Goal: Information Seeking & Learning: Learn about a topic

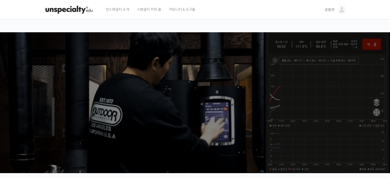
drag, startPoint x: 0, startPoint y: 0, endPoint x: 332, endPoint y: 11, distance: 332.1
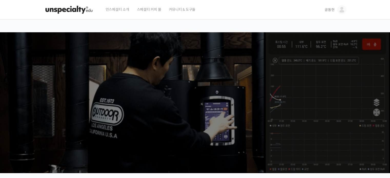
click at [332, 11] on span "공동현" at bounding box center [330, 9] width 10 height 5
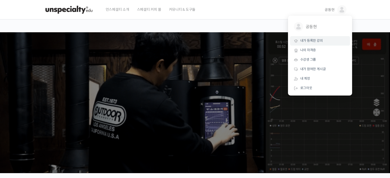
click at [318, 42] on span "내가 등록한 강의" at bounding box center [312, 41] width 23 height 4
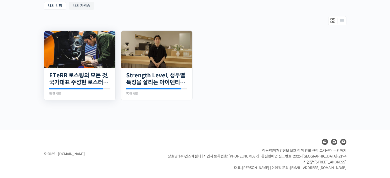
click at [98, 56] on img at bounding box center [79, 49] width 71 height 37
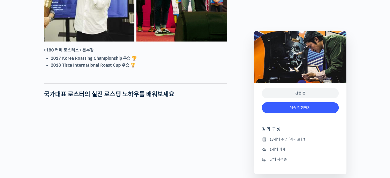
scroll to position [385, 0]
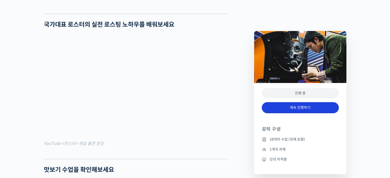
click at [290, 107] on link "계속 진행하기" at bounding box center [300, 107] width 77 height 11
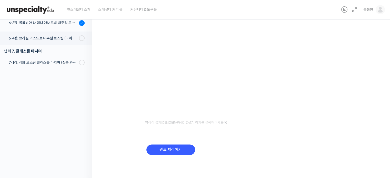
scroll to position [24, 0]
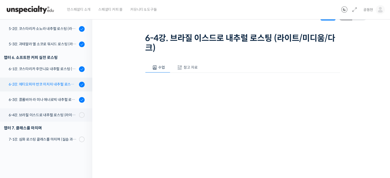
click at [56, 85] on div "6-2강. 에티오피아 반코 미치차 내추럴 로스팅 (라이트/미디움/다크)" at bounding box center [43, 85] width 69 height 6
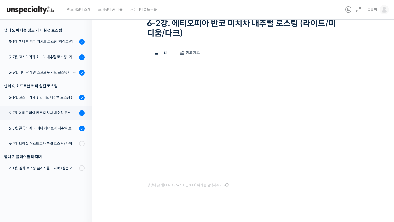
scroll to position [213, 0]
